Goal: Task Accomplishment & Management: Use online tool/utility

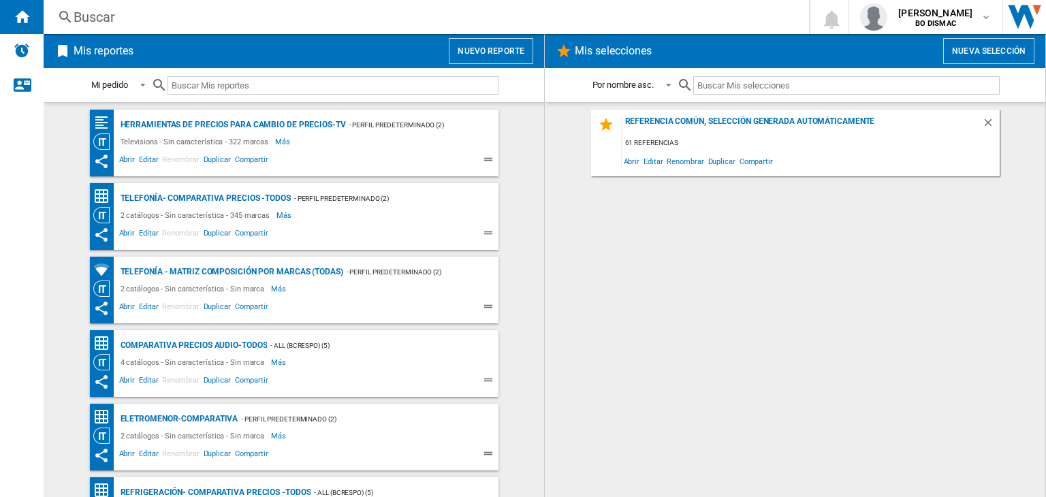
click at [491, 55] on button "Nuevo reporte" at bounding box center [491, 51] width 84 height 26
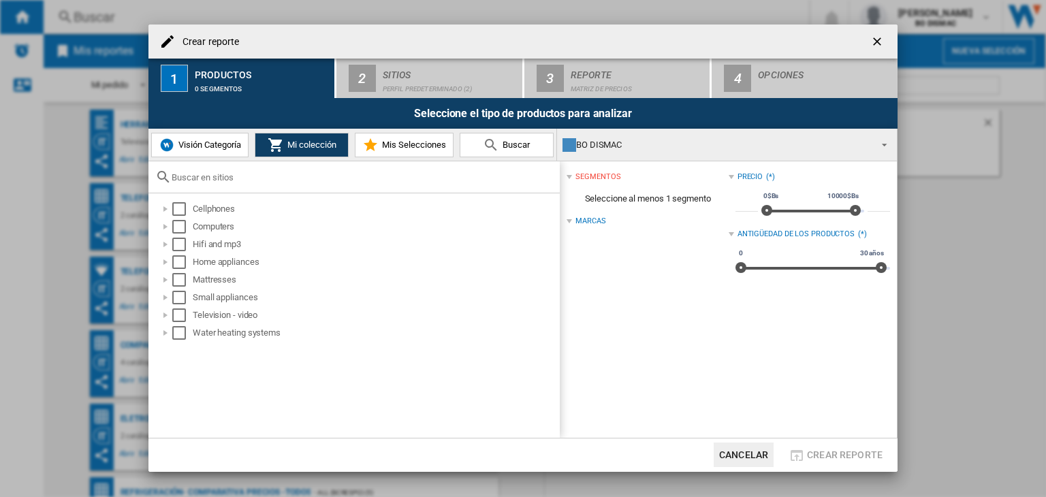
click at [213, 155] on button "Visión Categoría" at bounding box center [199, 145] width 97 height 25
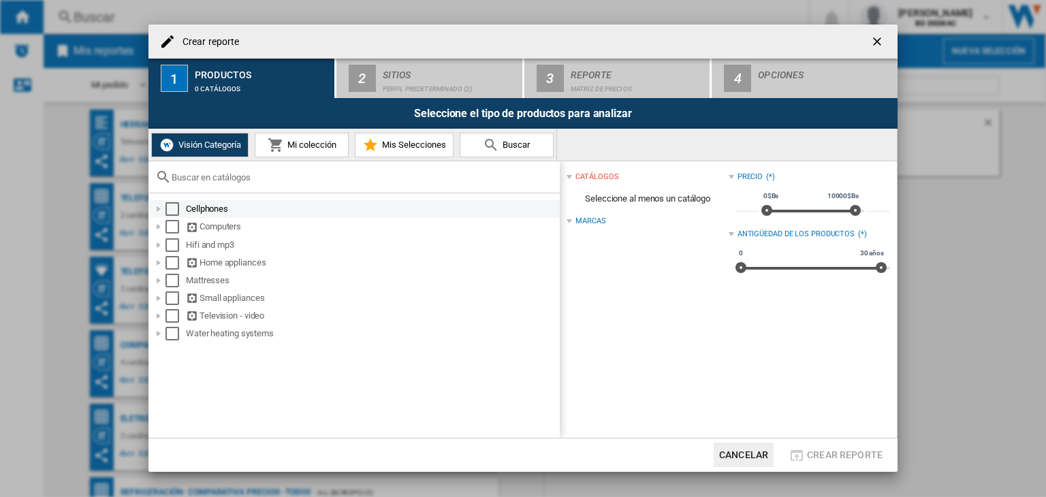
click at [180, 216] on div "Cellphones" at bounding box center [355, 209] width 410 height 18
click at [172, 211] on div "Select" at bounding box center [173, 209] width 14 height 14
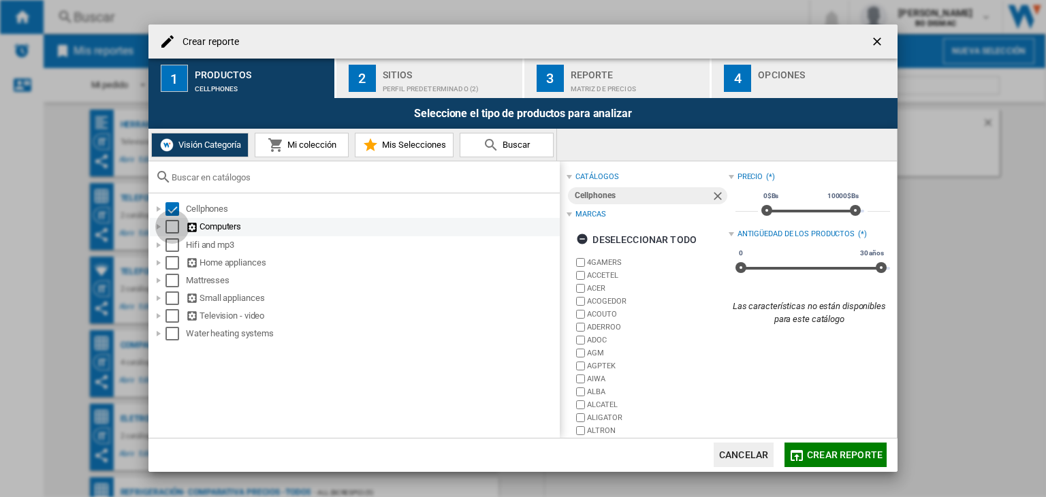
click at [174, 228] on div "Select" at bounding box center [173, 227] width 14 height 14
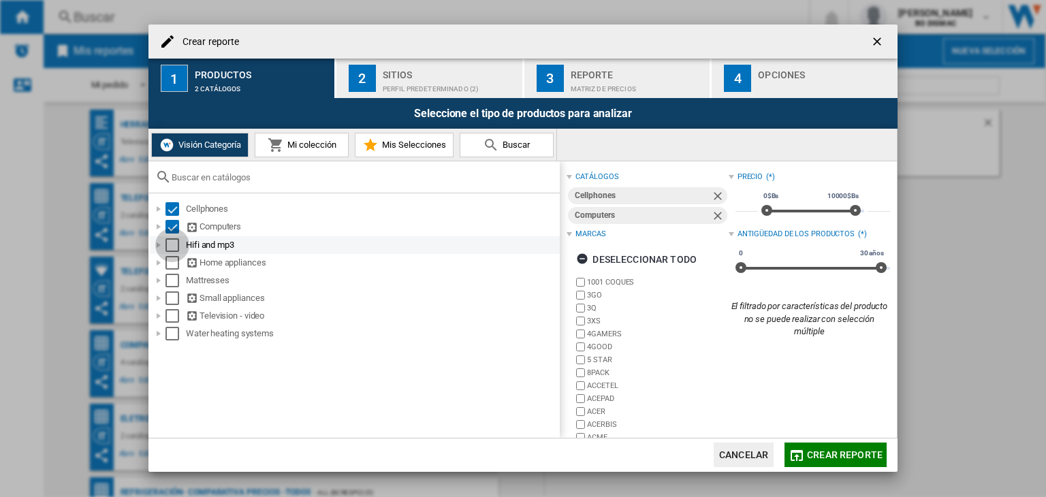
click at [178, 246] on div "Select" at bounding box center [173, 245] width 14 height 14
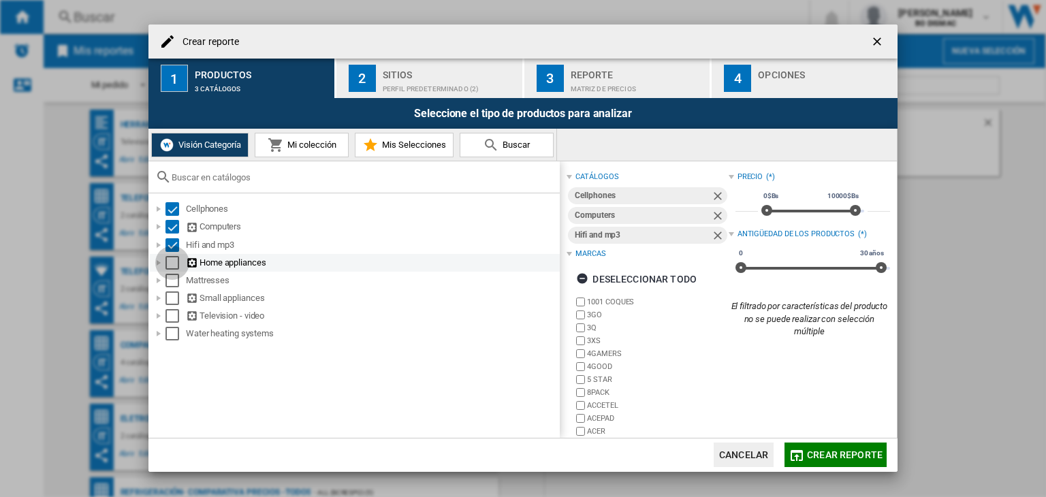
click at [174, 265] on div "Select" at bounding box center [173, 263] width 14 height 14
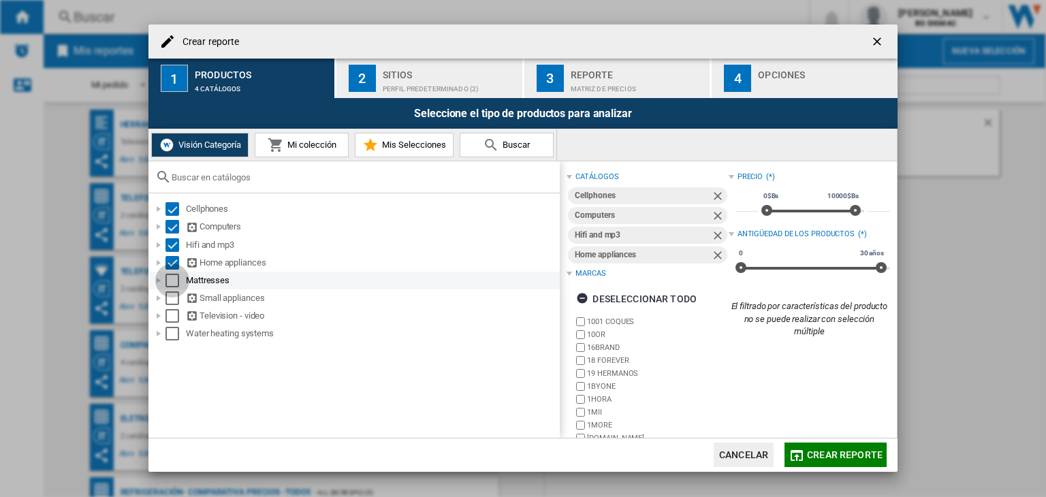
click at [172, 278] on div "Select" at bounding box center [173, 281] width 14 height 14
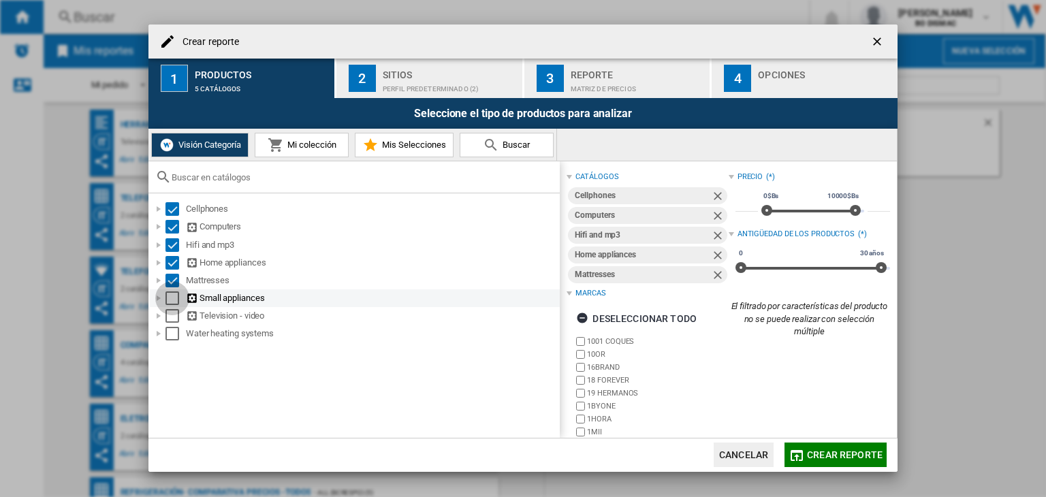
click at [175, 296] on div "Select" at bounding box center [173, 299] width 14 height 14
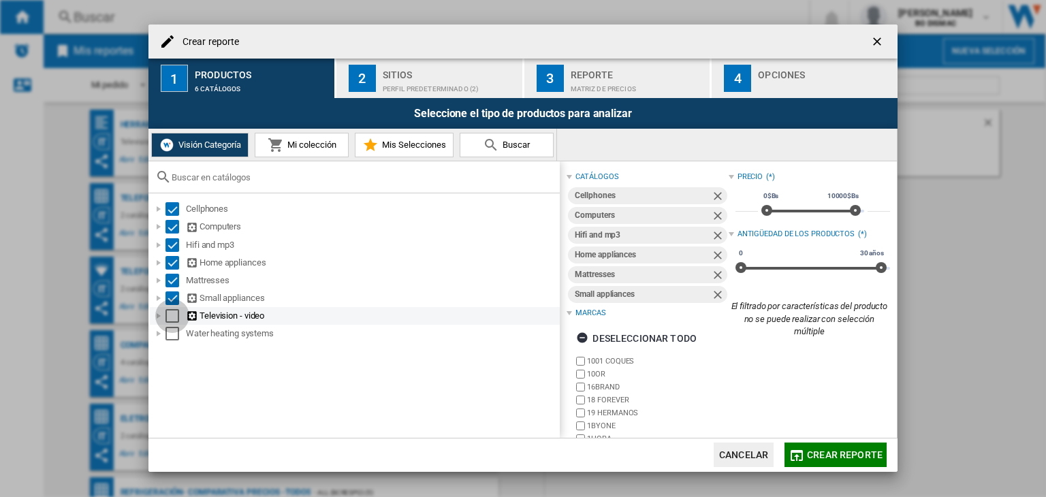
click at [174, 311] on div "Select" at bounding box center [173, 316] width 14 height 14
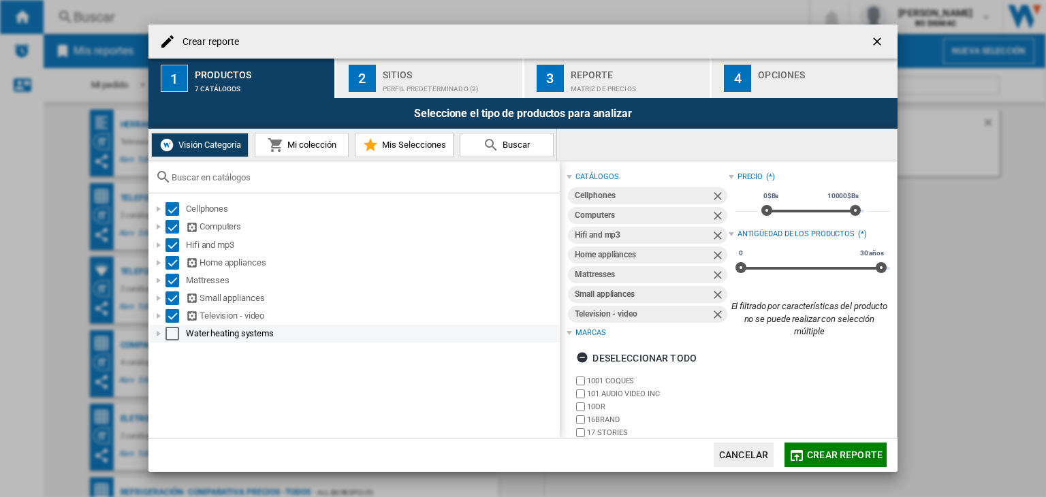
click at [172, 332] on div "Select" at bounding box center [173, 334] width 14 height 14
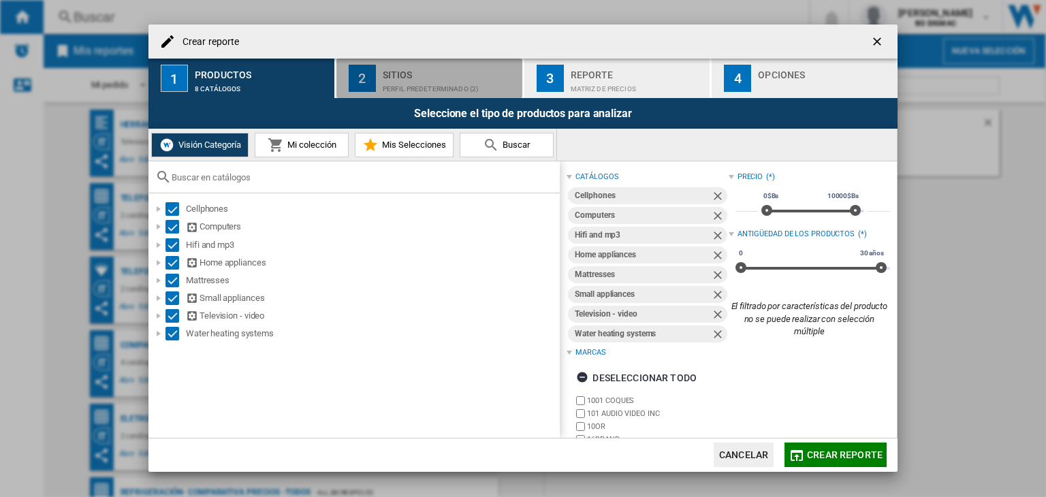
click at [409, 82] on div "Perfil predeterminado (2)" at bounding box center [450, 85] width 134 height 14
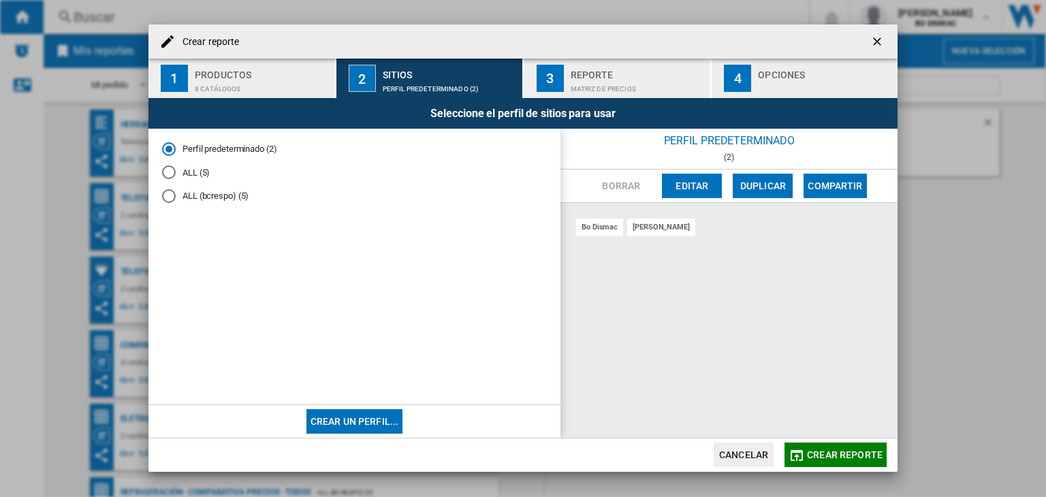
click at [168, 178] on div "ALL (5)" at bounding box center [169, 173] width 14 height 14
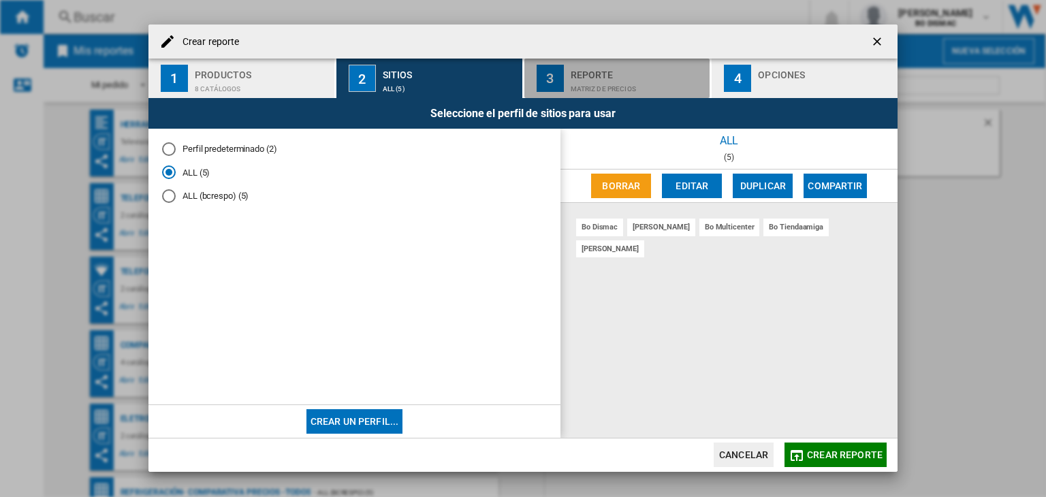
click at [542, 87] on div "3" at bounding box center [550, 78] width 27 height 27
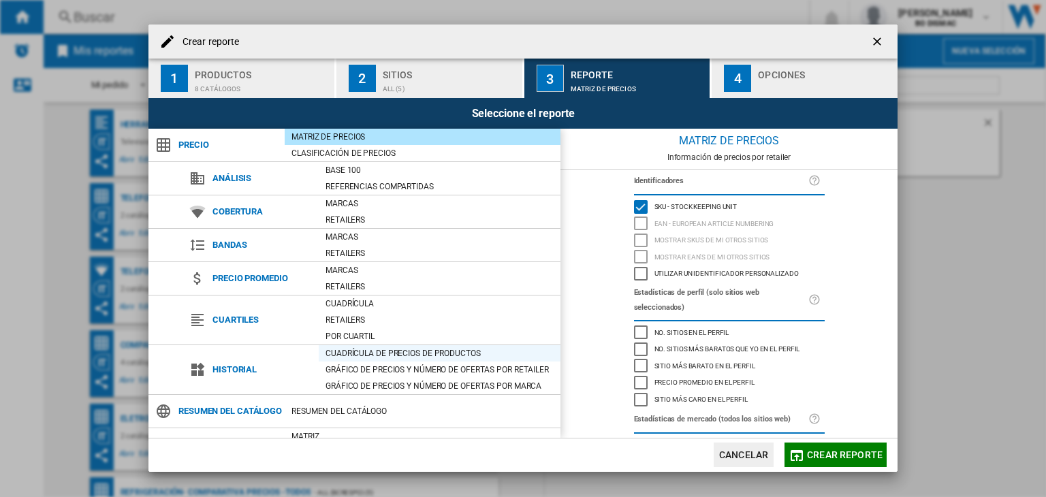
scroll to position [76, 0]
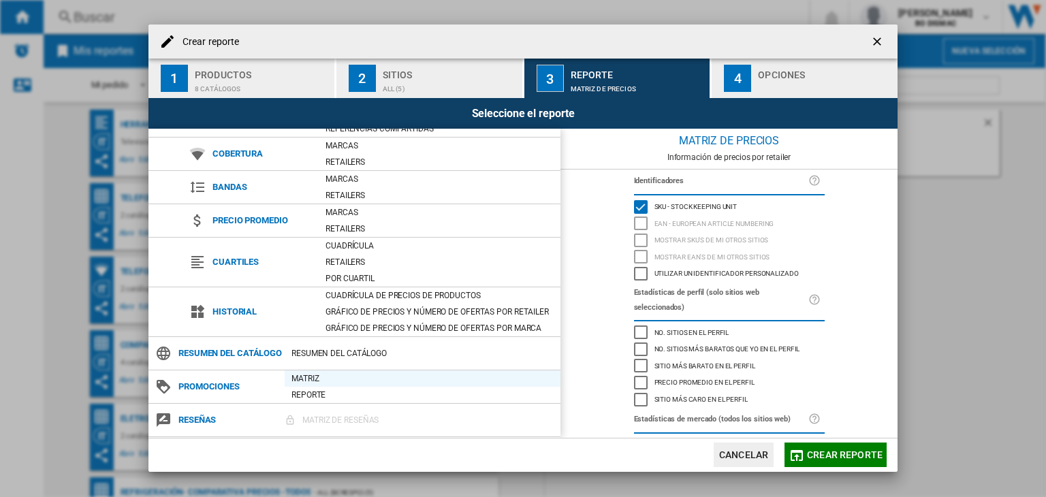
click at [302, 377] on div "Matriz" at bounding box center [423, 379] width 276 height 14
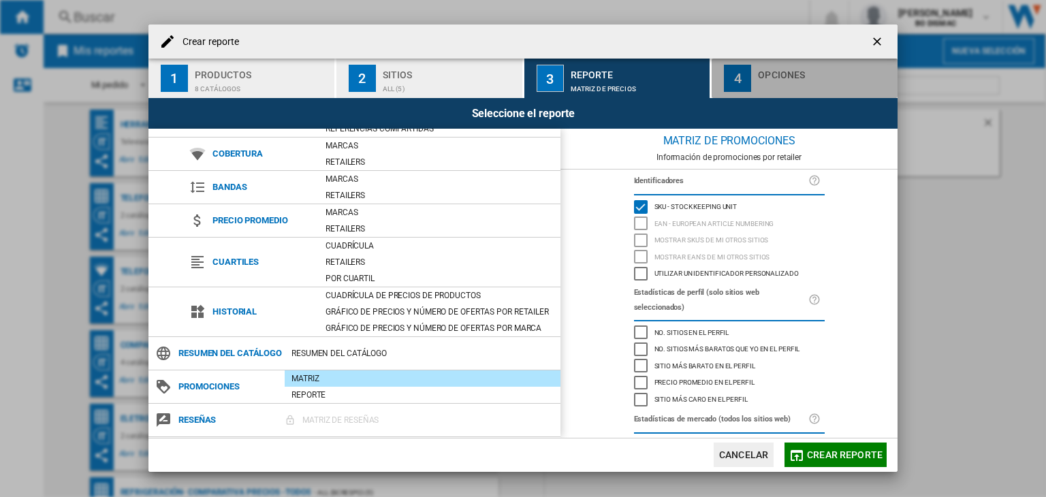
click at [765, 87] on div "button" at bounding box center [825, 85] width 134 height 14
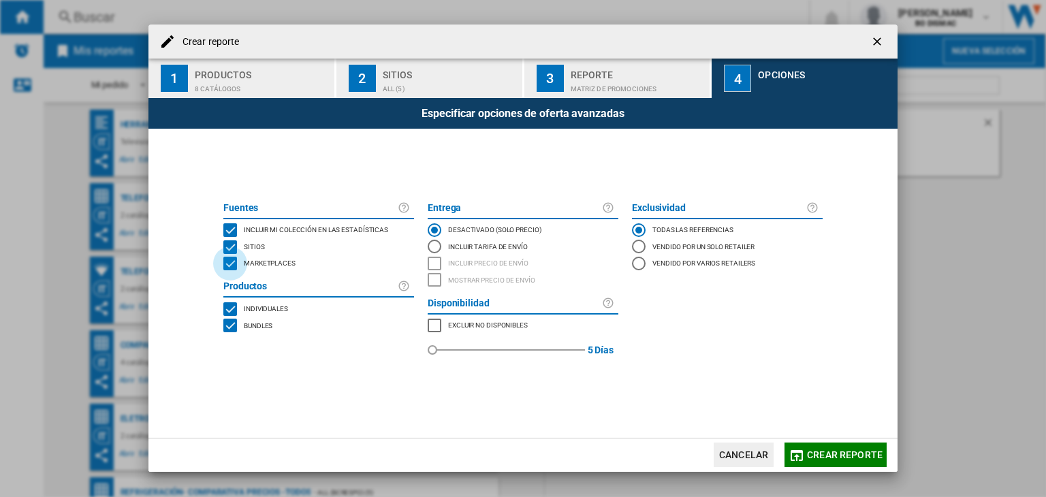
click at [228, 268] on div "MARKETPLACES" at bounding box center [230, 264] width 14 height 14
click at [229, 321] on div "BUNDLES" at bounding box center [230, 326] width 14 height 14
click at [811, 456] on span "Crear reporte" at bounding box center [845, 455] width 76 height 11
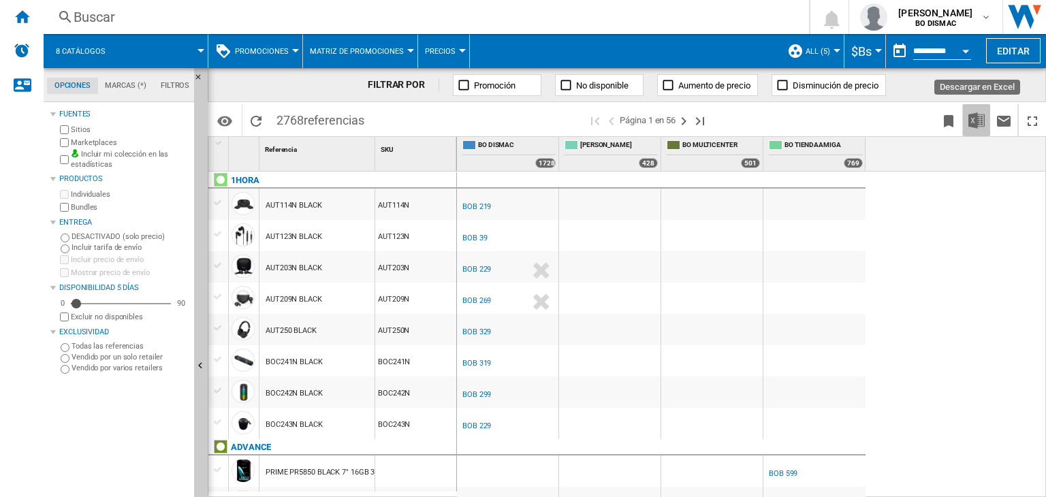
click at [978, 112] on img "Descargar en Excel" at bounding box center [977, 120] width 16 height 16
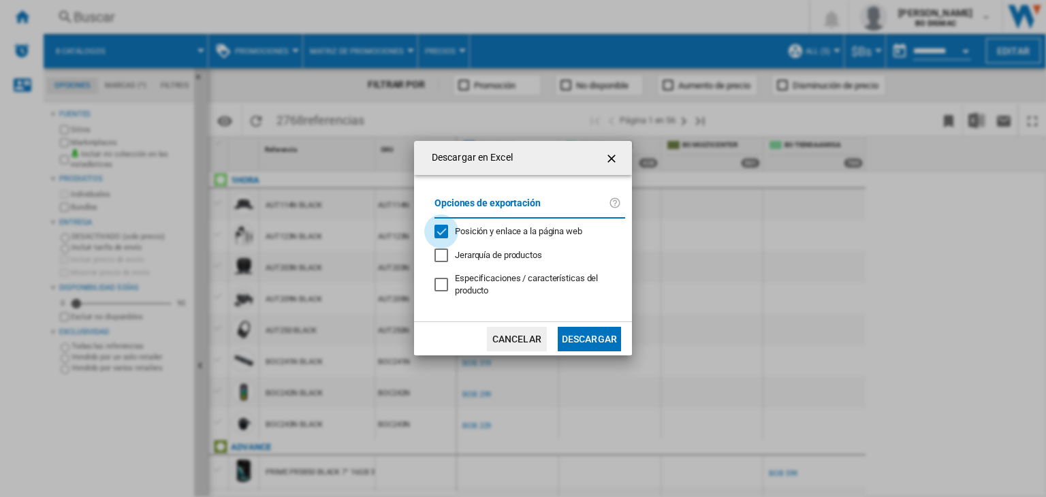
click at [447, 227] on div "Posición y enlace a la página web" at bounding box center [442, 232] width 14 height 14
click at [584, 332] on button "Descargar" at bounding box center [589, 339] width 63 height 25
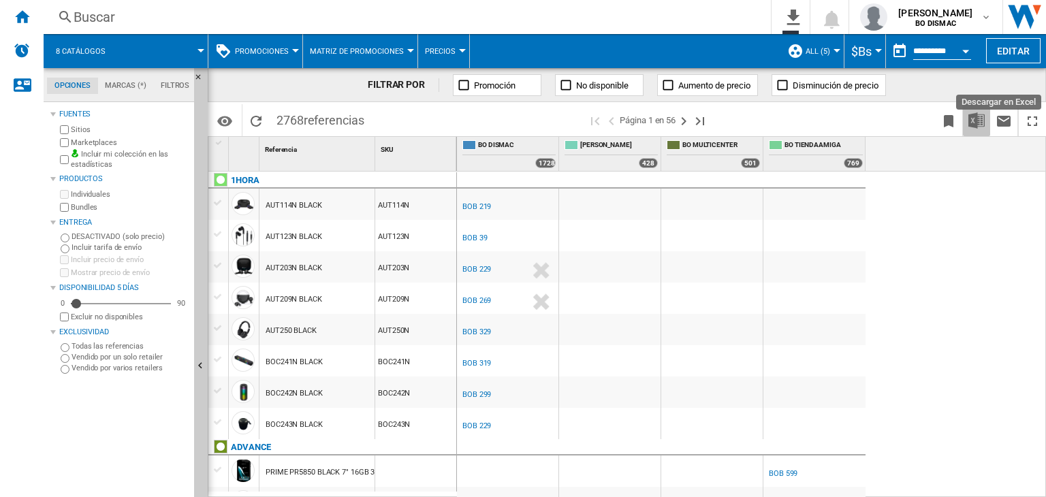
click at [971, 129] on button "Descargar en Excel" at bounding box center [976, 120] width 27 height 32
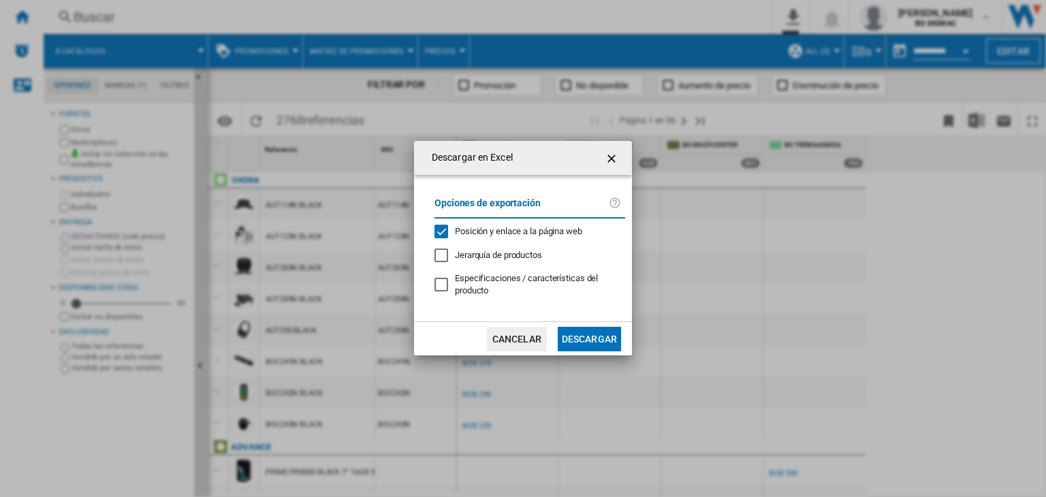
click at [457, 235] on span "Posición y enlace a la página web" at bounding box center [518, 231] width 127 height 10
click at [567, 333] on button "Descargar" at bounding box center [589, 339] width 63 height 25
